Goal: Navigation & Orientation: Find specific page/section

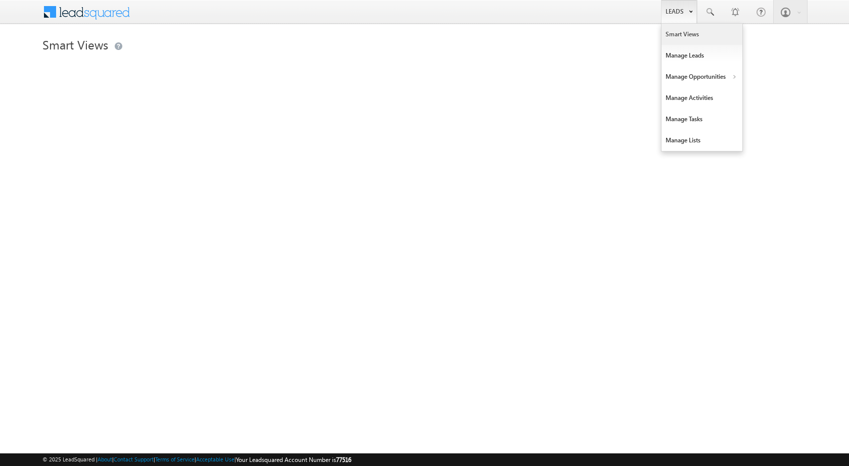
click at [692, 12] on b at bounding box center [691, 11] width 4 height 6
click at [715, 78] on link "Manage Opportunities" at bounding box center [701, 76] width 81 height 21
click at [684, 13] on link "Leads" at bounding box center [679, 11] width 36 height 23
click at [733, 72] on link "Manage Opportunities" at bounding box center [701, 76] width 81 height 21
click at [687, 17] on link "Leads" at bounding box center [679, 11] width 36 height 23
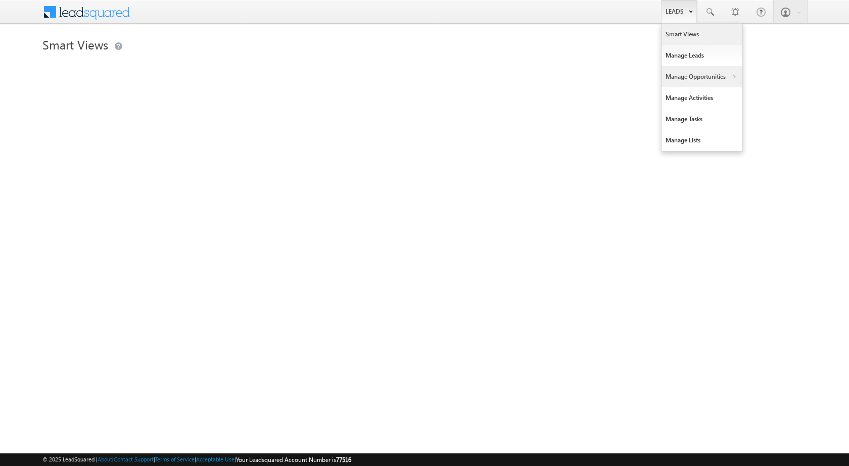
click at [733, 75] on b at bounding box center [734, 78] width 4 height 6
drag, startPoint x: 687, startPoint y: 15, endPoint x: 718, endPoint y: 38, distance: 37.9
click at [687, 16] on link "Leads" at bounding box center [679, 11] width 36 height 23
click at [732, 74] on link "Manage Opportunities" at bounding box center [701, 76] width 81 height 21
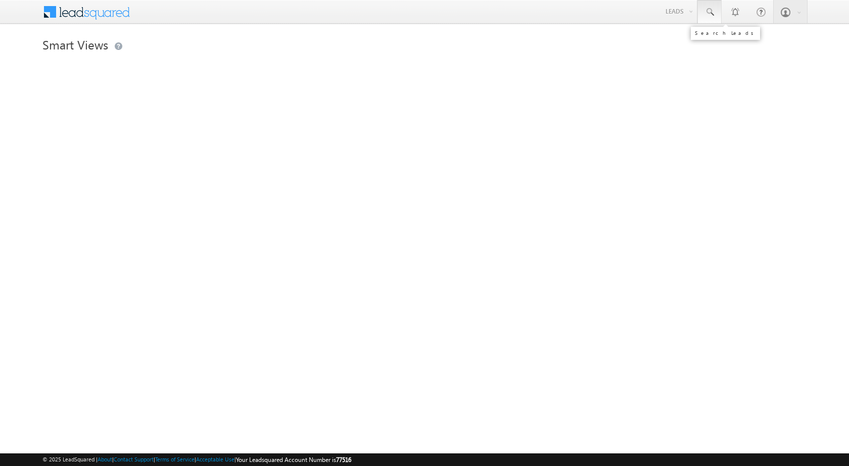
drag, startPoint x: 699, startPoint y: 16, endPoint x: 693, endPoint y: 12, distance: 6.6
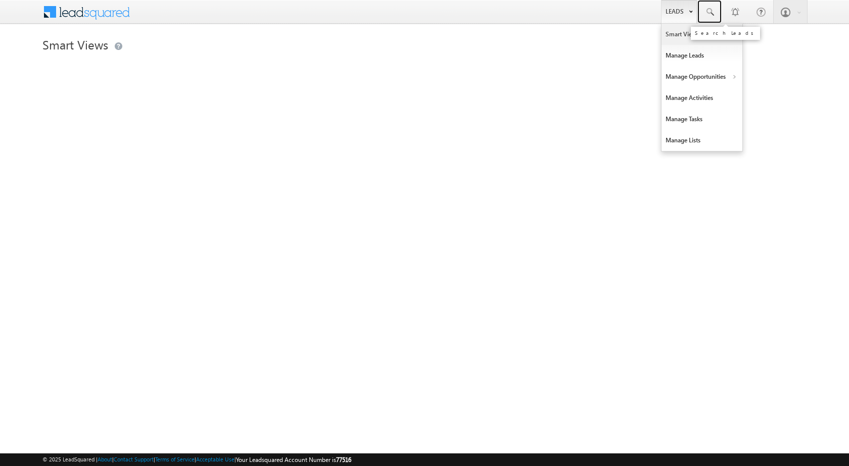
click at [698, 15] on link at bounding box center [709, 11] width 24 height 23
click at [689, 10] on b at bounding box center [691, 11] width 4 height 6
click at [728, 76] on link "Manage Opportunities" at bounding box center [701, 76] width 81 height 21
click at [682, 16] on link "Leads" at bounding box center [679, 11] width 36 height 23
click at [738, 77] on link "Manage Opportunities" at bounding box center [701, 76] width 81 height 21
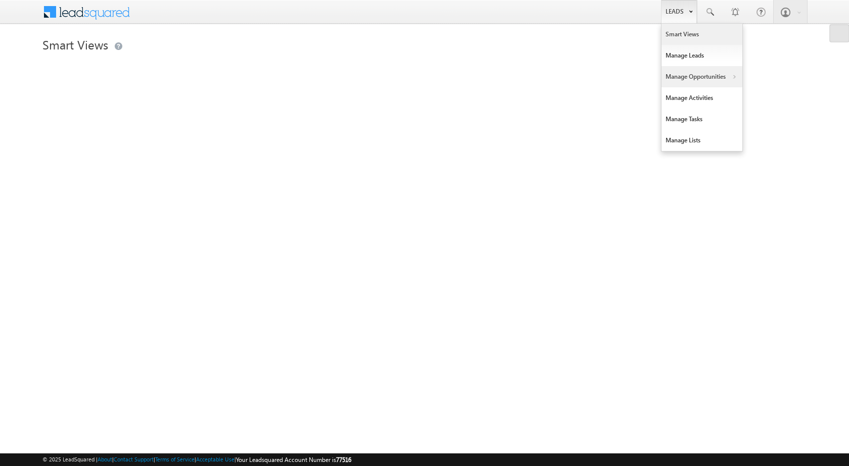
click at [738, 77] on link "Manage Opportunities" at bounding box center [701, 76] width 81 height 21
click at [732, 77] on b at bounding box center [734, 78] width 4 height 6
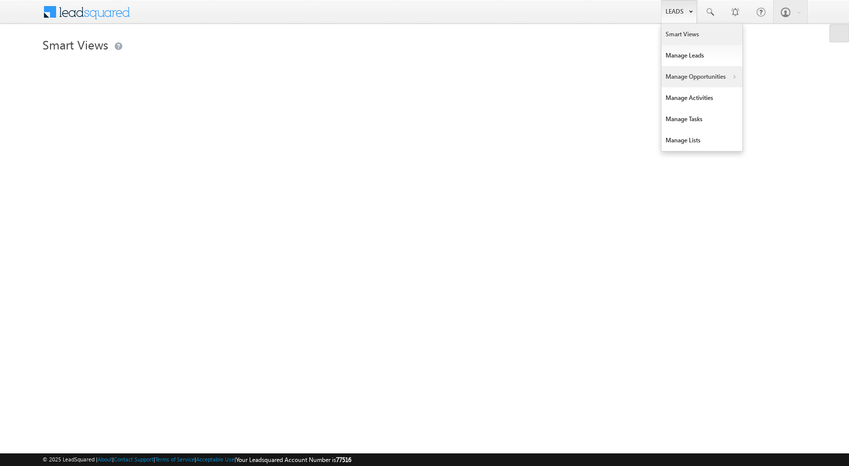
click at [732, 77] on b at bounding box center [734, 78] width 4 height 6
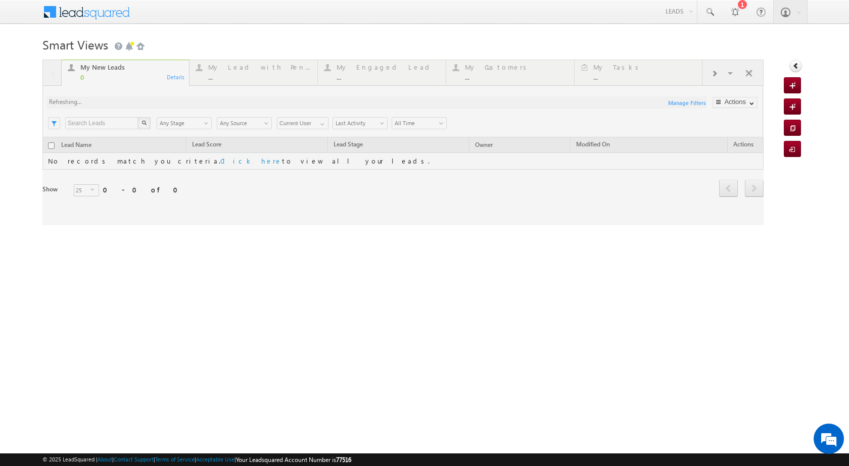
click at [293, 266] on div "Smart Views Getting Started Quick Add Lead My New Leads 0 Details My Lead with …" at bounding box center [424, 160] width 764 height 253
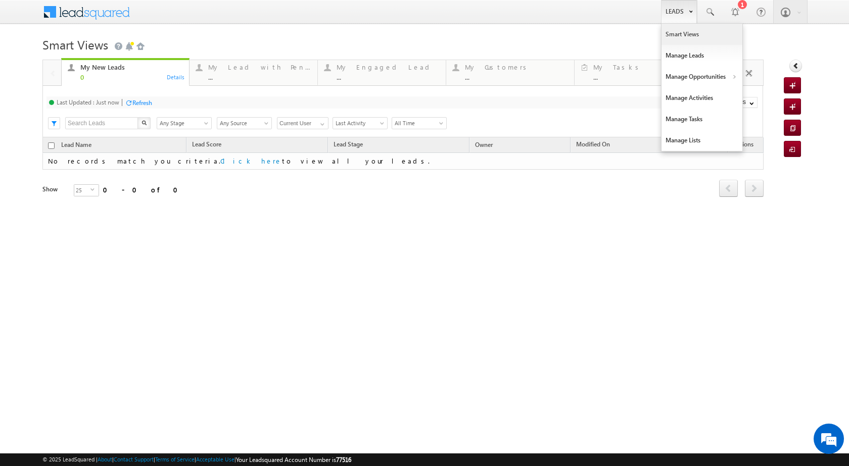
click at [691, 33] on link "Smart Views" at bounding box center [701, 34] width 81 height 21
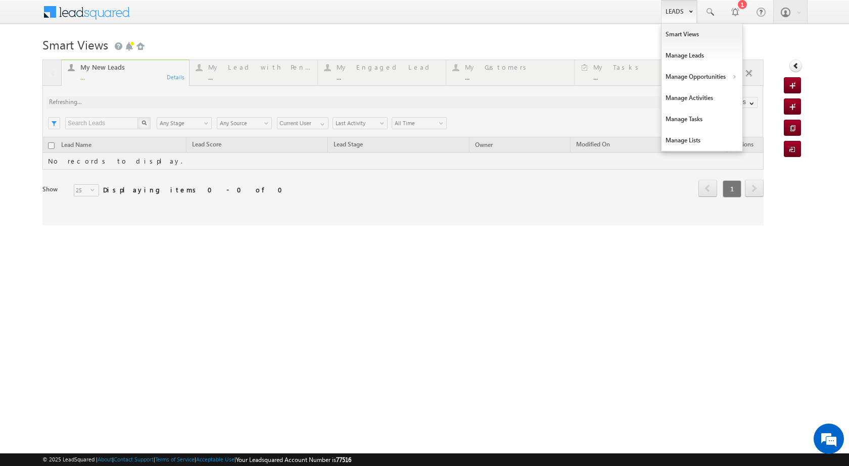
click at [679, 11] on link "Leads" at bounding box center [679, 11] width 36 height 23
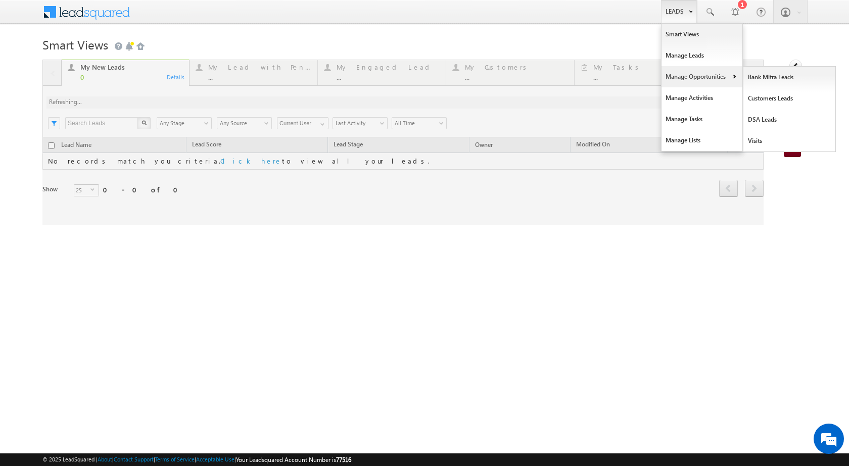
click at [735, 76] on link "Manage Opportunities" at bounding box center [701, 76] width 81 height 21
click at [779, 102] on link "Customers Leads" at bounding box center [789, 98] width 92 height 21
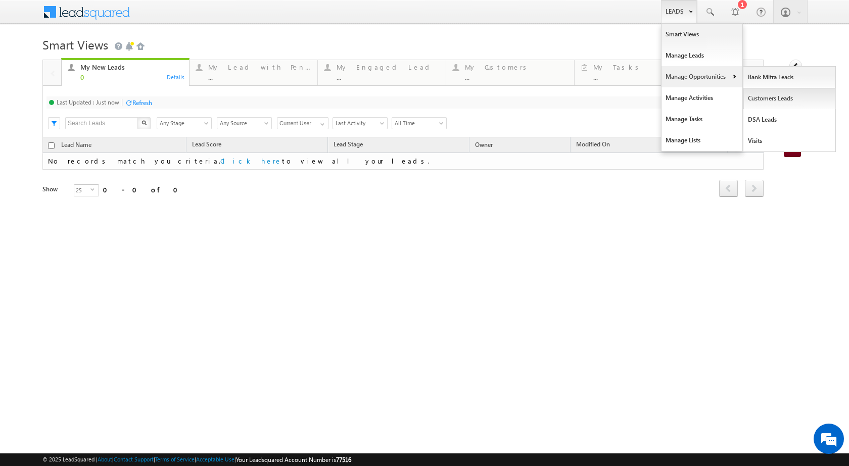
click at [779, 102] on link "Customers Leads" at bounding box center [789, 98] width 92 height 21
